Goal: Information Seeking & Learning: Find specific fact

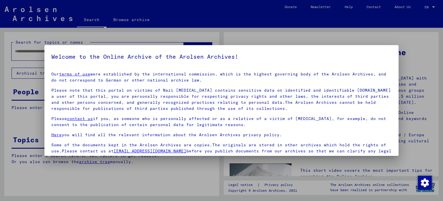
scroll to position [44, 0]
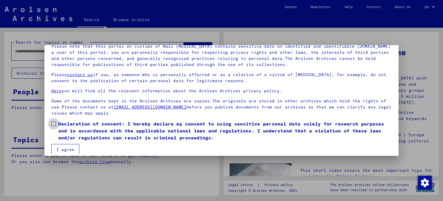
click at [87, 124] on span "Declaration of consent: I hereby declare my consent to using sensitive personal…" at bounding box center [225, 130] width 334 height 21
click at [66, 145] on button "I agree" at bounding box center [65, 149] width 28 height 11
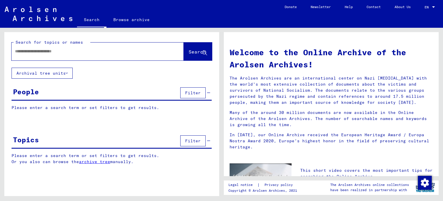
click at [56, 52] on input "text" at bounding box center [91, 51] width 152 height 6
type input "*******"
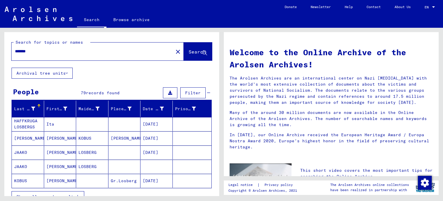
click at [62, 195] on span "Show all search results" at bounding box center [46, 196] width 60 height 5
click at [55, 126] on mat-cell "Ita" at bounding box center [60, 124] width 32 height 14
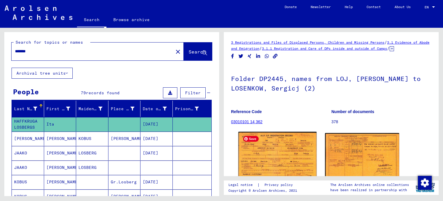
click at [286, 158] on img at bounding box center [278, 156] width 78 height 48
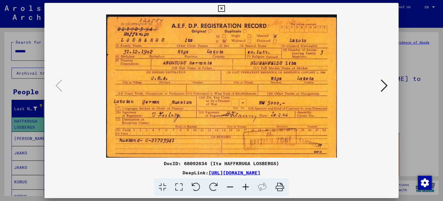
click at [418, 115] on div at bounding box center [221, 100] width 443 height 201
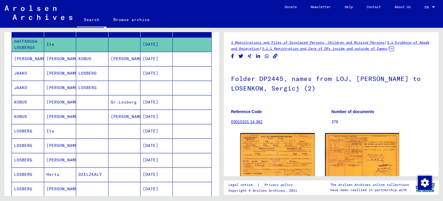
scroll to position [87, 0]
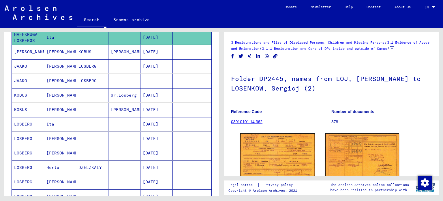
click at [64, 137] on mat-cell "[PERSON_NAME]" at bounding box center [60, 138] width 32 height 14
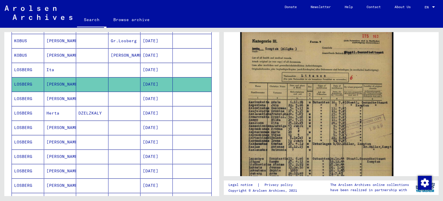
scroll to position [144, 0]
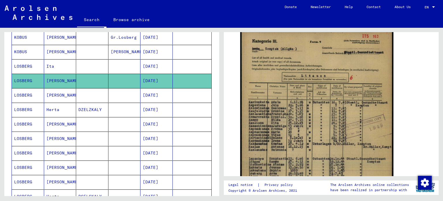
click at [71, 124] on mat-cell "[PERSON_NAME]" at bounding box center [60, 124] width 32 height 14
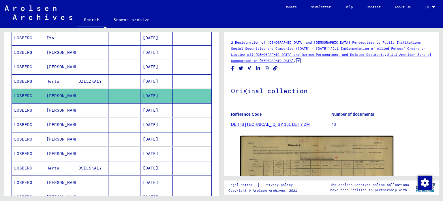
scroll to position [173, 0]
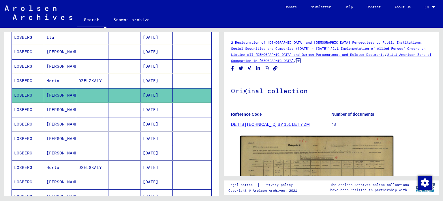
click at [144, 111] on mat-cell "[DATE]" at bounding box center [157, 109] width 32 height 14
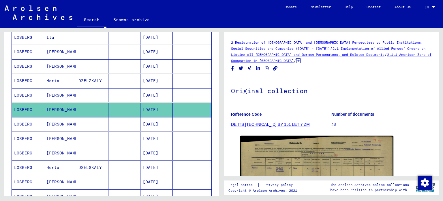
click at [141, 123] on mat-cell "[DATE]" at bounding box center [157, 124] width 32 height 14
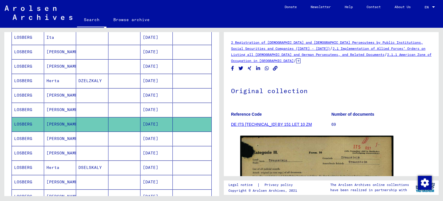
click at [119, 137] on mat-cell at bounding box center [125, 138] width 32 height 14
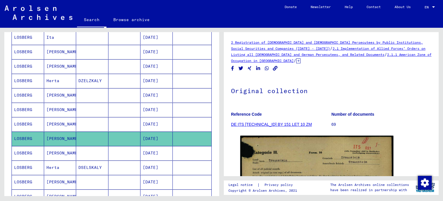
click at [115, 149] on mat-cell at bounding box center [125, 153] width 32 height 14
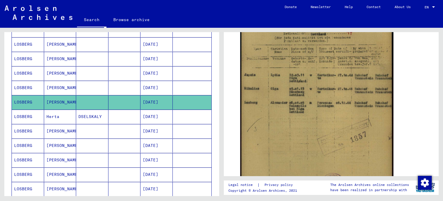
scroll to position [231, 0]
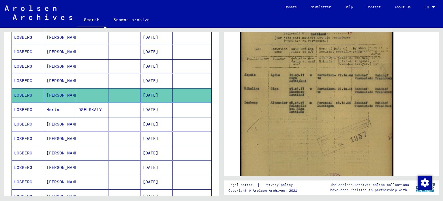
click at [166, 166] on mat-cell "[DATE]" at bounding box center [157, 167] width 32 height 14
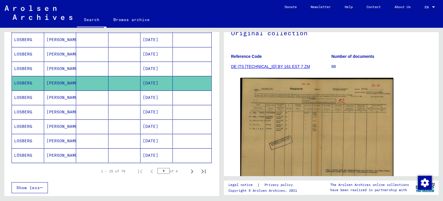
scroll to position [318, 0]
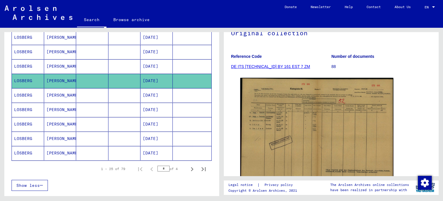
click at [143, 118] on mat-cell "[DATE]" at bounding box center [157, 124] width 32 height 14
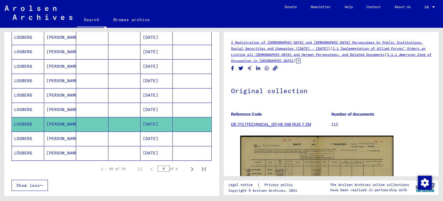
click at [163, 135] on mat-cell "[DATE]" at bounding box center [157, 138] width 32 height 14
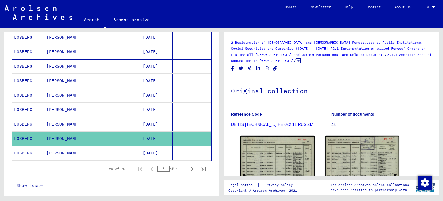
click at [174, 149] on mat-cell at bounding box center [192, 153] width 39 height 14
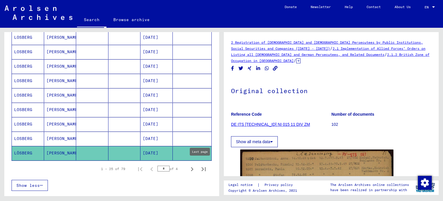
click at [198, 165] on button "Last page" at bounding box center [204, 169] width 12 height 12
type input "*"
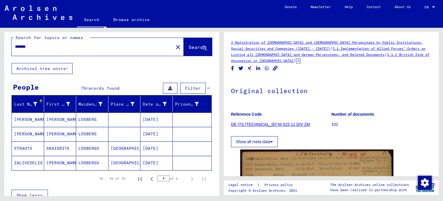
click at [137, 119] on mat-cell at bounding box center [125, 119] width 32 height 14
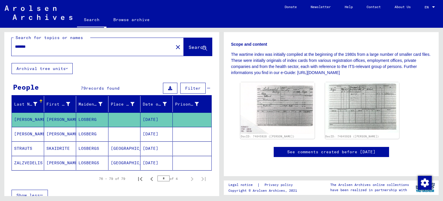
click at [161, 138] on mat-cell "[DATE]" at bounding box center [157, 134] width 32 height 14
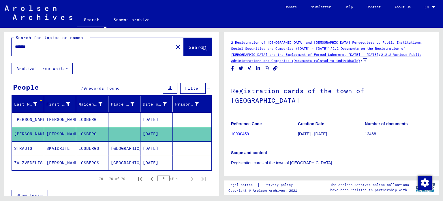
click at [134, 143] on mat-cell "[GEOGRAPHIC_DATA]" at bounding box center [125, 148] width 32 height 14
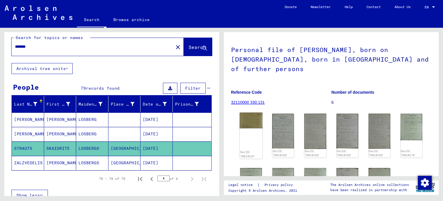
click at [245, 113] on img at bounding box center [251, 120] width 23 height 16
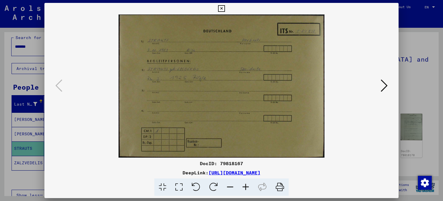
click at [388, 85] on icon at bounding box center [384, 86] width 7 height 14
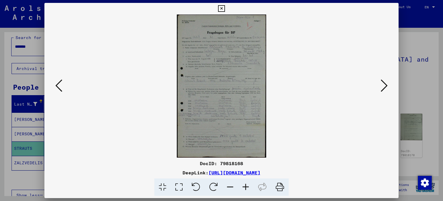
click at [247, 193] on icon at bounding box center [246, 187] width 16 height 18
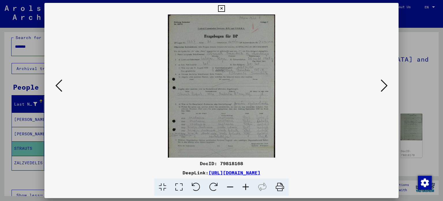
click at [247, 193] on icon at bounding box center [246, 187] width 16 height 18
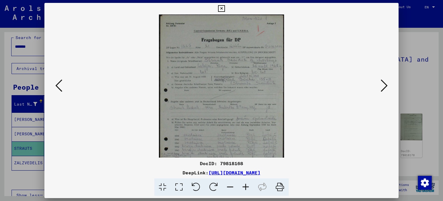
click at [247, 193] on icon at bounding box center [246, 187] width 16 height 18
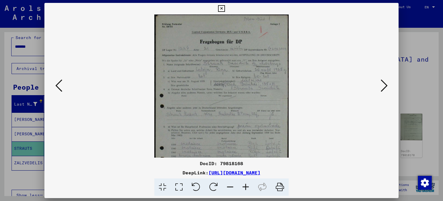
click at [247, 193] on icon at bounding box center [246, 187] width 16 height 18
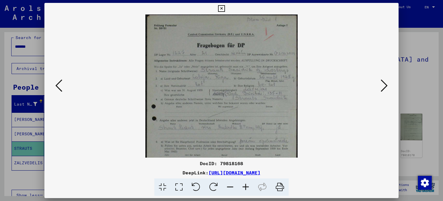
click at [247, 193] on icon at bounding box center [246, 187] width 16 height 18
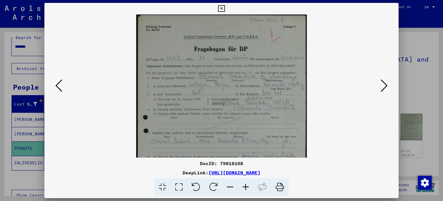
click at [247, 193] on icon at bounding box center [246, 187] width 16 height 18
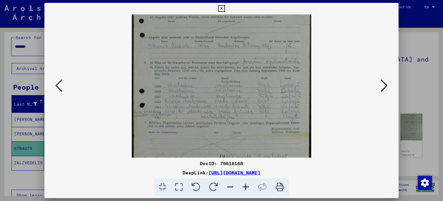
drag, startPoint x: 233, startPoint y: 120, endPoint x: 222, endPoint y: 19, distance: 100.8
click at [222, 19] on img at bounding box center [222, 56] width 180 height 287
click at [385, 73] on div at bounding box center [221, 85] width 355 height 143
click at [383, 81] on icon at bounding box center [384, 86] width 7 height 14
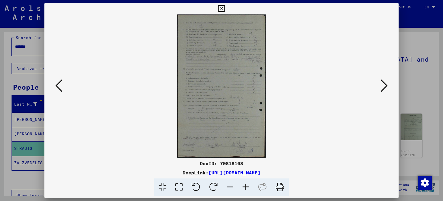
click at [382, 83] on icon at bounding box center [384, 86] width 7 height 14
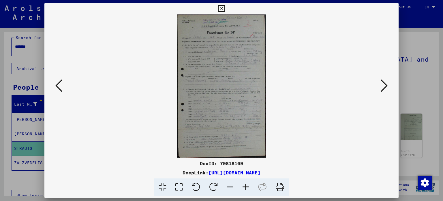
click at [382, 83] on icon at bounding box center [384, 86] width 7 height 14
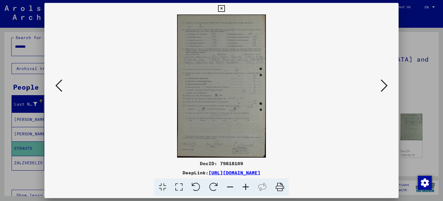
click at [416, 79] on div at bounding box center [221, 100] width 443 height 201
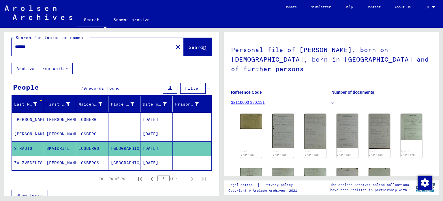
click at [129, 166] on mat-cell "[GEOGRAPHIC_DATA]" at bounding box center [125, 163] width 32 height 14
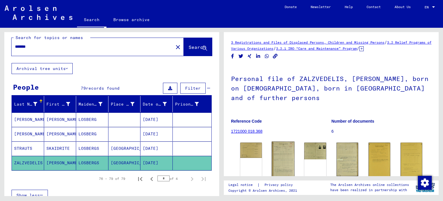
click at [291, 141] on img at bounding box center [283, 158] width 23 height 35
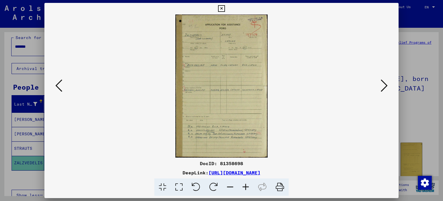
click at [380, 85] on button at bounding box center [384, 86] width 10 height 16
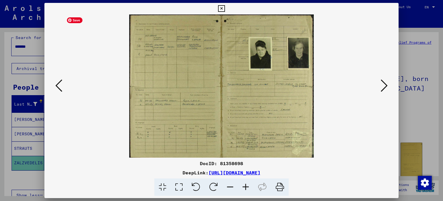
click at [378, 86] on img at bounding box center [222, 85] width 316 height 143
click at [378, 83] on img at bounding box center [222, 85] width 316 height 143
click at [396, 82] on div at bounding box center [221, 85] width 355 height 143
drag, startPoint x: 398, startPoint y: 82, endPoint x: 405, endPoint y: 83, distance: 7.5
click at [402, 83] on div "DocID: 81358698 DeepLink: [URL][DOMAIN_NAME]" at bounding box center [221, 100] width 443 height 201
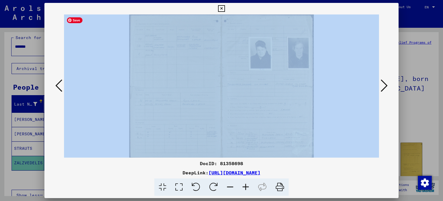
click at [0, 86] on div at bounding box center [221, 100] width 443 height 201
